Goal: Task Accomplishment & Management: Use online tool/utility

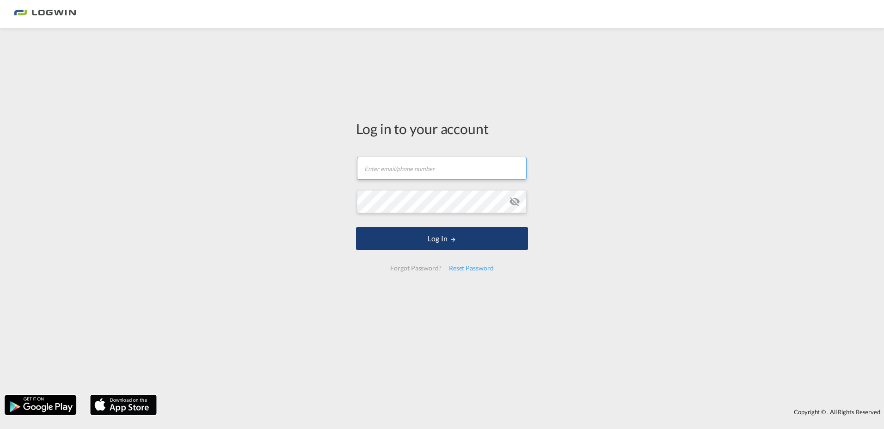
type input "[EMAIL_ADDRESS][PERSON_NAME][DOMAIN_NAME]"
click at [433, 234] on button "Log In" at bounding box center [442, 238] width 172 height 23
